Goal: Register for event/course

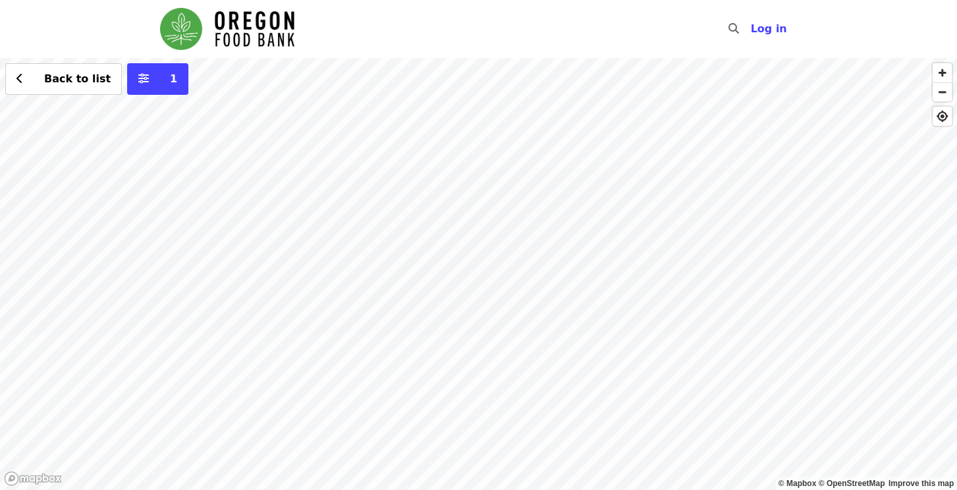
click at [555, 262] on div "Back to list 1" at bounding box center [478, 274] width 957 height 432
click at [480, 109] on div "Back to list 1" at bounding box center [478, 274] width 957 height 432
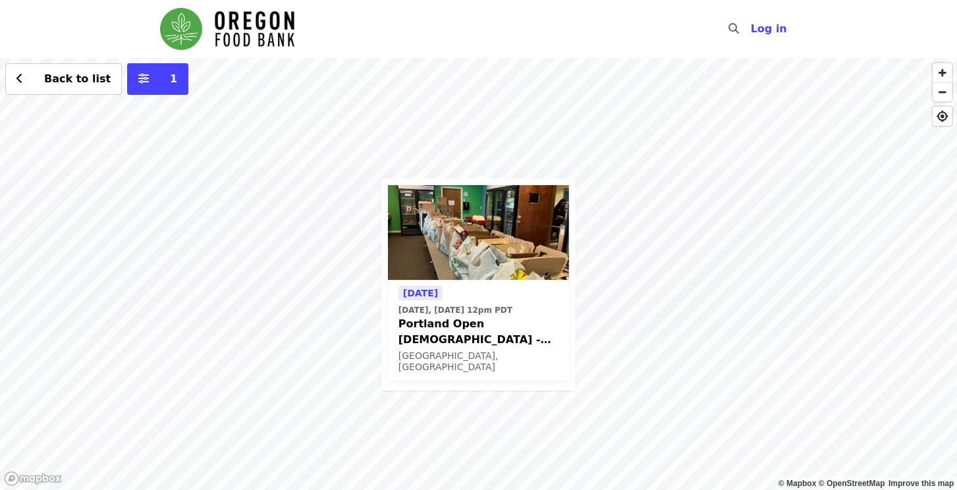
click at [627, 188] on div "[DATE] [DATE], [DATE] 12pm PDT Portland Open Bible - Partner Agency Support (16…" at bounding box center [478, 274] width 957 height 432
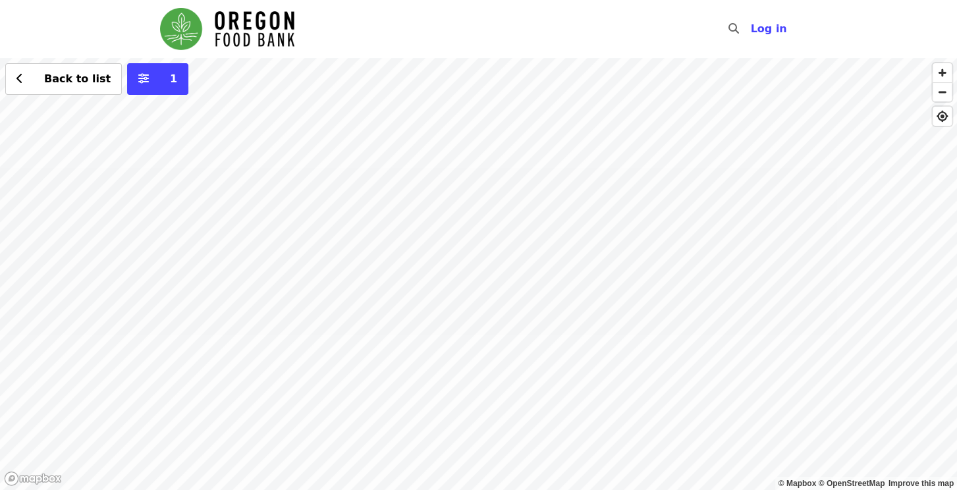
click at [586, 271] on div "Back to list 1" at bounding box center [478, 274] width 957 height 432
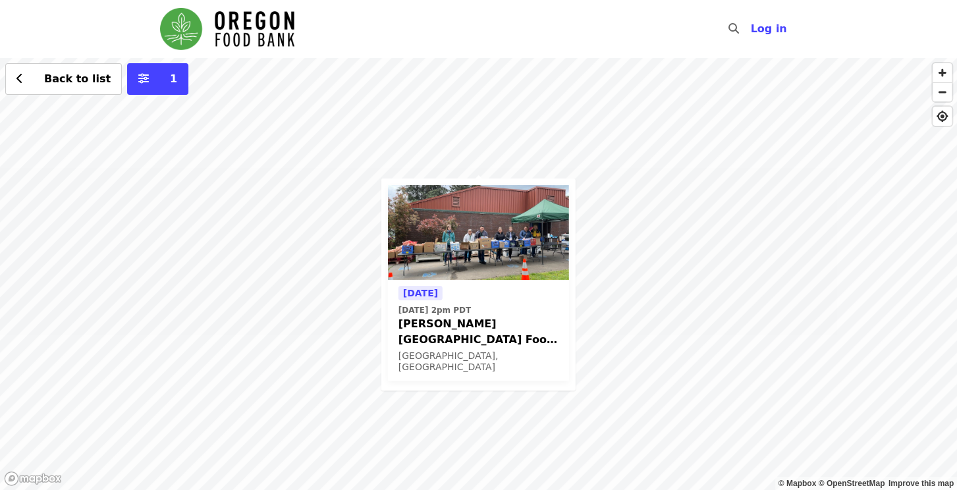
click at [618, 254] on div "[DATE] [DATE] 2pm PDT [PERSON_NAME][GEOGRAPHIC_DATA] Food Pantry - Partner Agen…" at bounding box center [478, 274] width 957 height 432
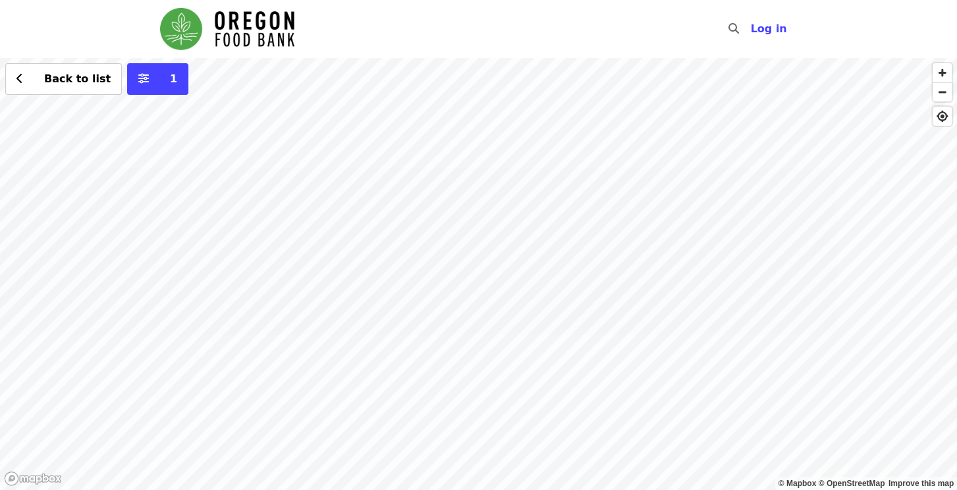
drag, startPoint x: 287, startPoint y: 115, endPoint x: 348, endPoint y: 423, distance: 313.6
click at [348, 423] on div "Back to list 1" at bounding box center [478, 274] width 957 height 432
drag, startPoint x: 374, startPoint y: 133, endPoint x: 386, endPoint y: 277, distance: 144.8
click at [386, 277] on div "Back to list 1" at bounding box center [478, 274] width 957 height 432
click at [306, 131] on div "Back to list 1" at bounding box center [478, 274] width 957 height 432
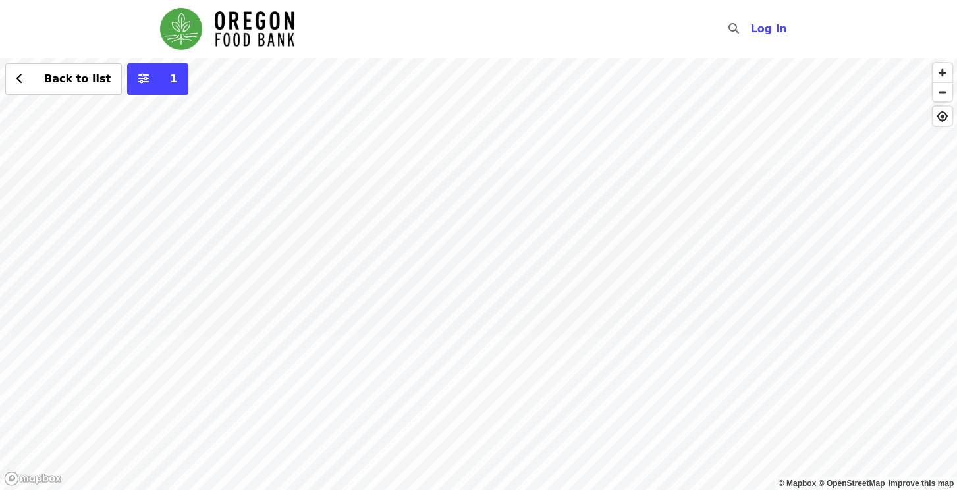
click at [462, 256] on div "Back to list 1" at bounding box center [478, 274] width 957 height 432
click at [443, 281] on span "See 4 actions at this location" at bounding box center [458, 279] width 173 height 13
click at [497, 304] on div "See 4 actions at this location Back to list 1" at bounding box center [478, 274] width 957 height 432
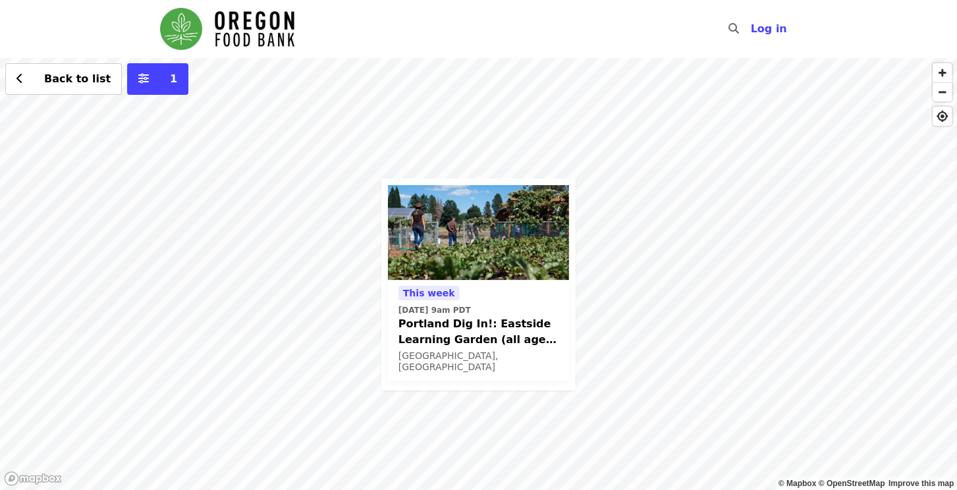
click at [652, 176] on div "[DATE][DATE] 9am PDT Portland Dig In!: Eastside Learning Garden (all ages) - Au…" at bounding box center [478, 274] width 957 height 432
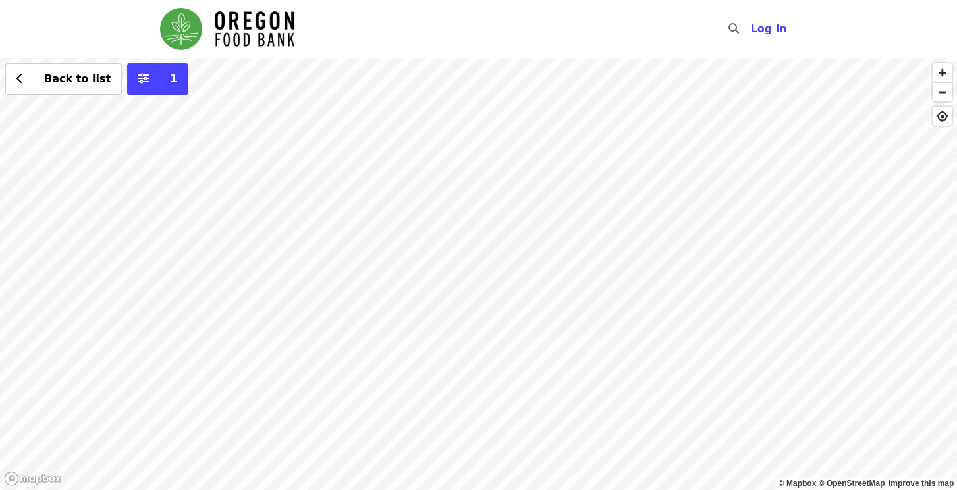
drag, startPoint x: 777, startPoint y: 311, endPoint x: 628, endPoint y: 280, distance: 151.4
click at [628, 280] on div "Back to list 1" at bounding box center [478, 274] width 957 height 432
click at [711, 338] on div "Back to list 1" at bounding box center [478, 274] width 957 height 432
click at [595, 434] on div "Back to list 1" at bounding box center [478, 274] width 957 height 432
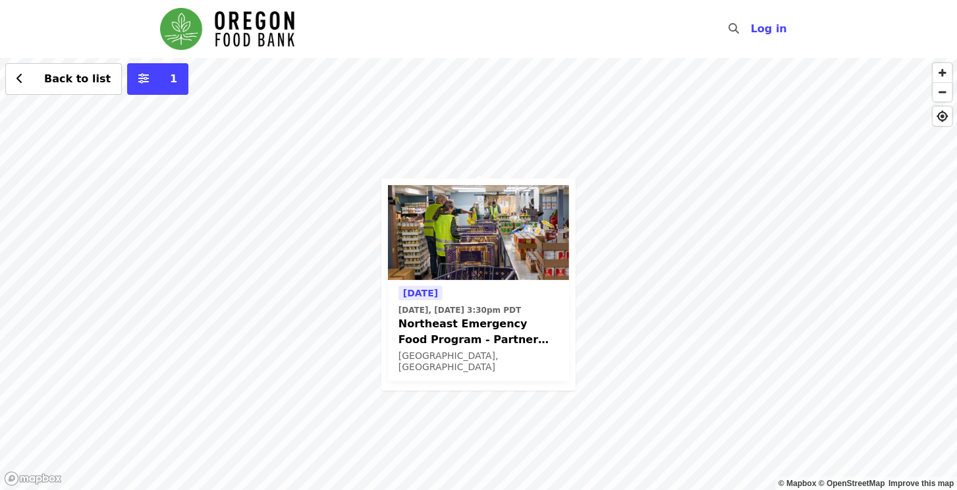
click at [618, 400] on div "[DATE] [DATE], [DATE] 3:30pm PDT Northeast Emergency Food Program - Partner Age…" at bounding box center [478, 274] width 957 height 432
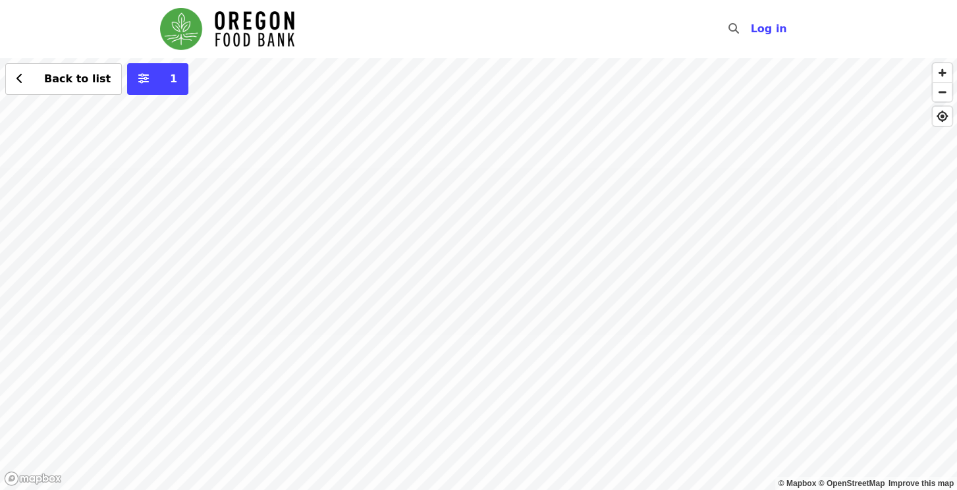
drag, startPoint x: 321, startPoint y: 142, endPoint x: 370, endPoint y: 424, distance: 286.0
click at [372, 428] on div "Back to list 1" at bounding box center [478, 274] width 957 height 432
click at [293, 147] on div "Back to list 1" at bounding box center [478, 274] width 957 height 432
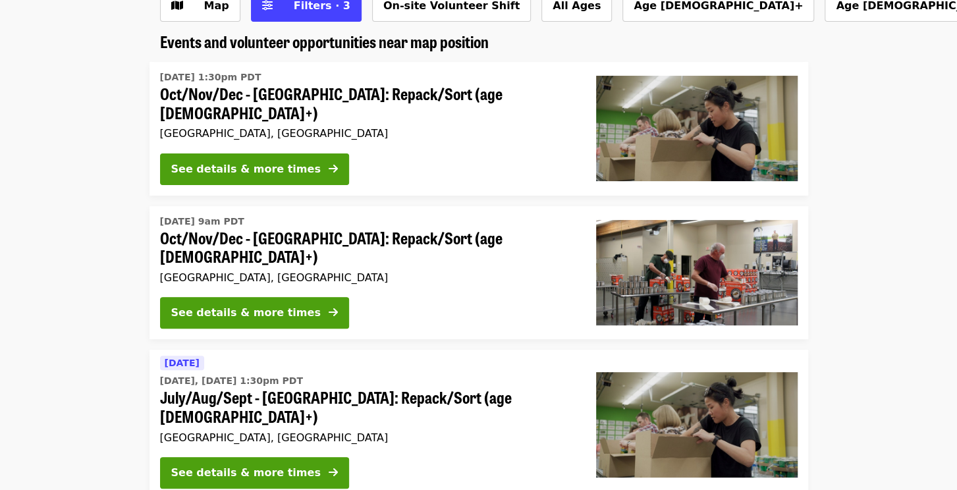
scroll to position [66, 0]
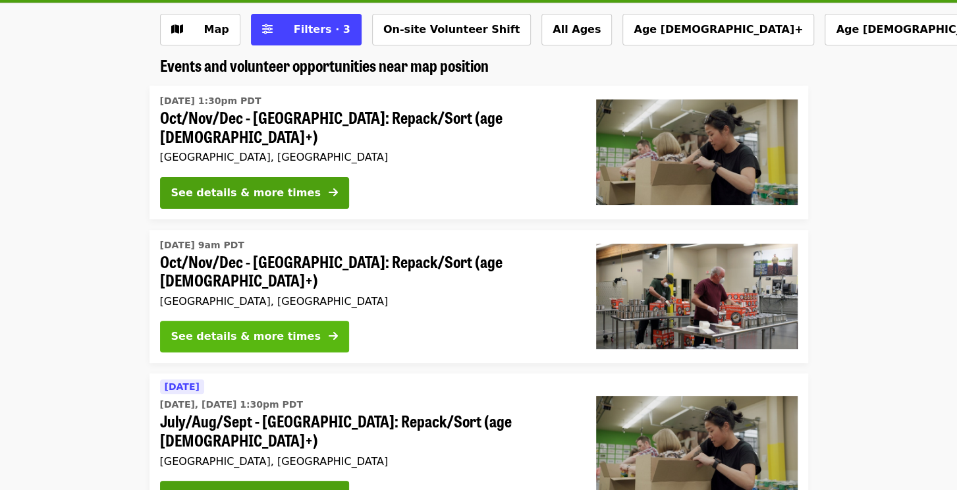
click at [209, 329] on div "See details & more times" at bounding box center [246, 337] width 150 height 16
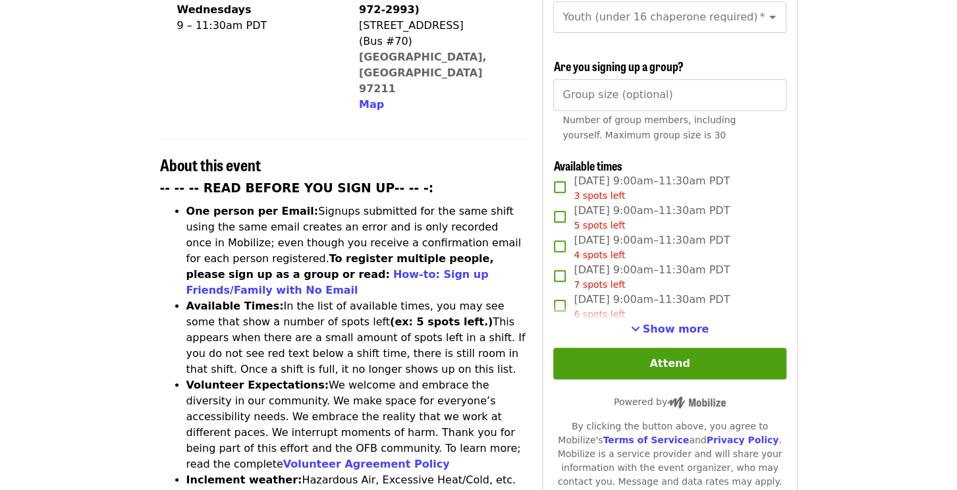
scroll to position [395, 0]
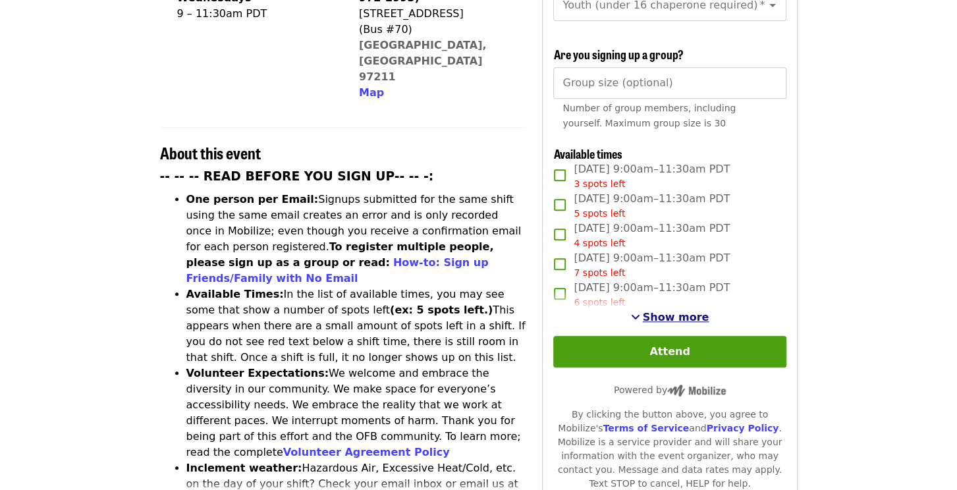
click at [688, 312] on span "Show more" at bounding box center [676, 317] width 67 height 13
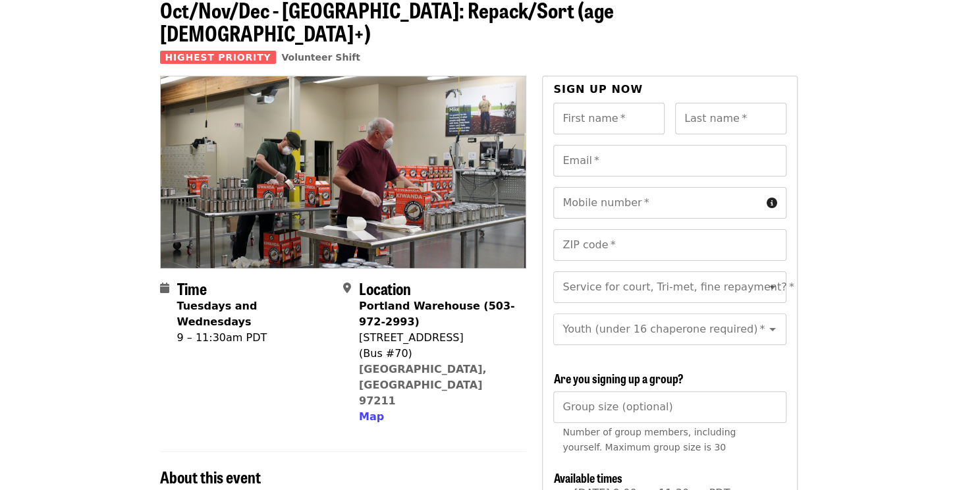
scroll to position [132, 0]
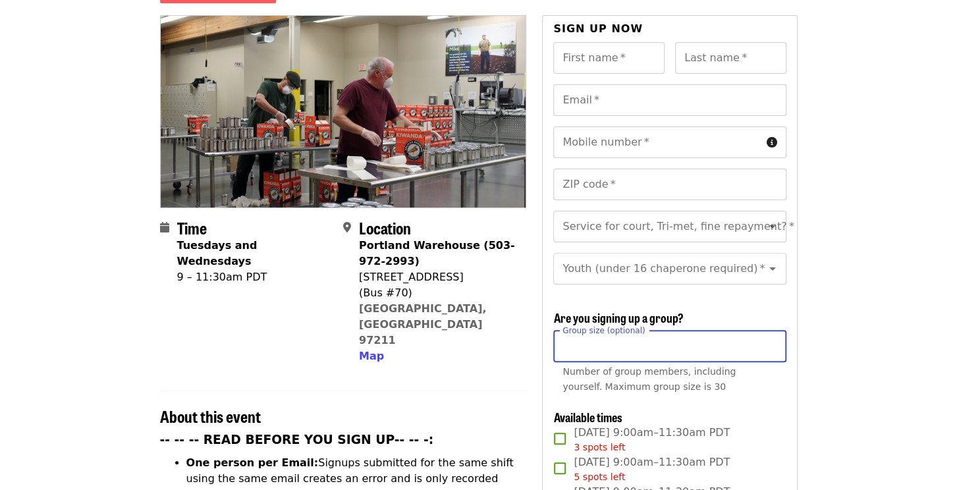
click at [640, 352] on input "Group size (optional)" at bounding box center [669, 347] width 233 height 32
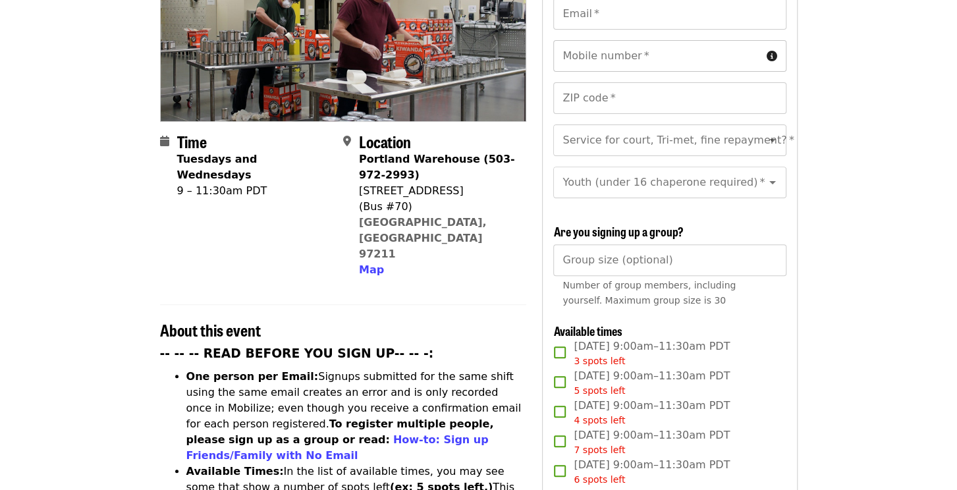
scroll to position [198, 0]
